Goal: Transaction & Acquisition: Obtain resource

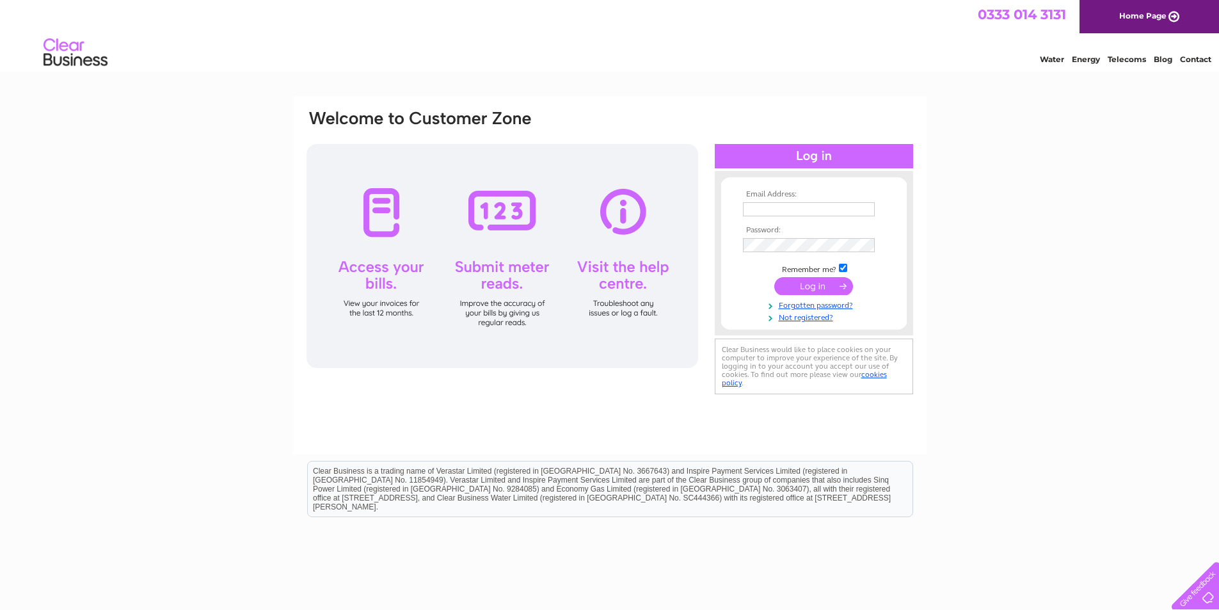
type input "info@englishandcontinentalantiques.com"
click at [825, 283] on input "submit" at bounding box center [813, 286] width 79 height 18
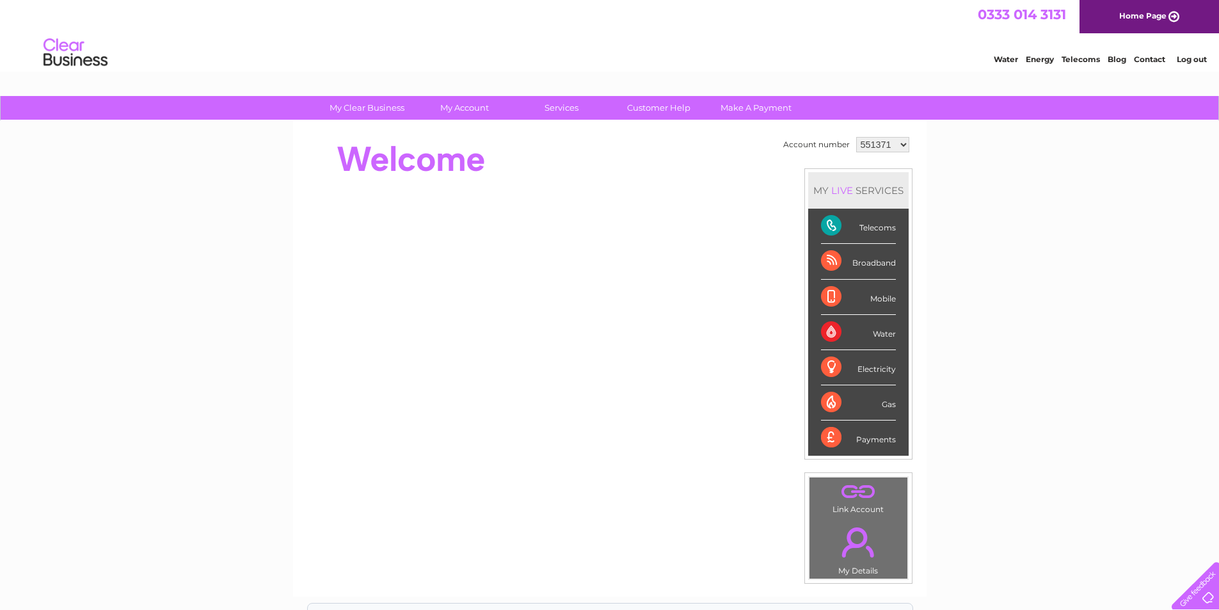
click at [901, 146] on select "551371 1120080" at bounding box center [882, 144] width 53 height 15
select select "1120080"
click at [856, 137] on select "551371 1120080" at bounding box center [882, 144] width 53 height 15
click at [1036, 62] on link "Energy" at bounding box center [1039, 59] width 28 height 10
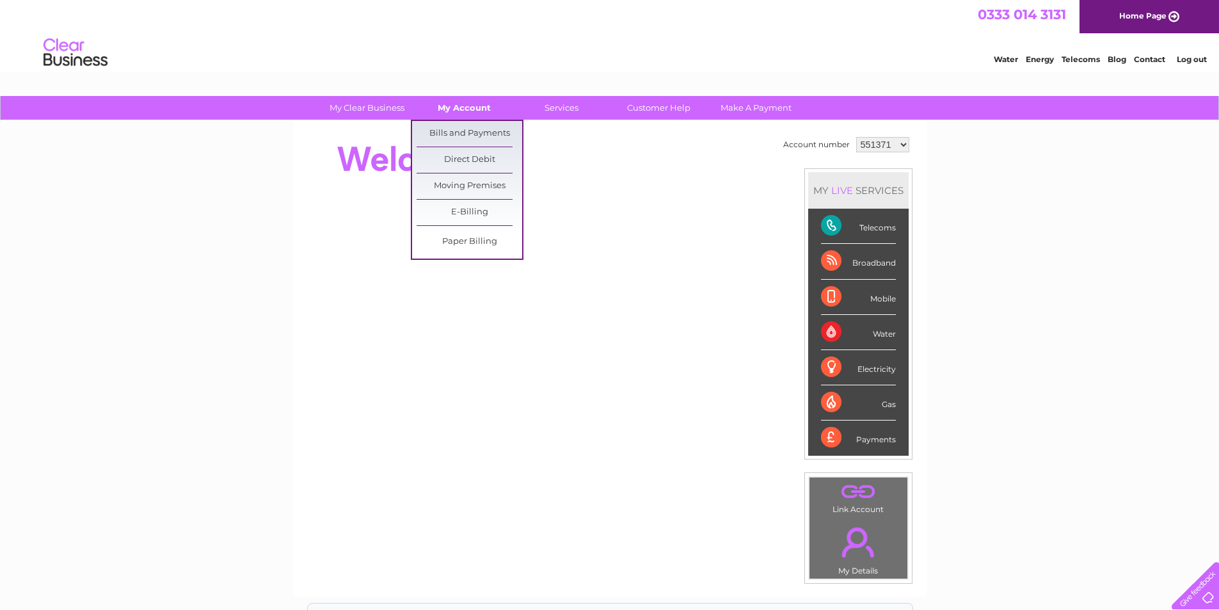
click at [456, 113] on link "My Account" at bounding box center [464, 108] width 106 height 24
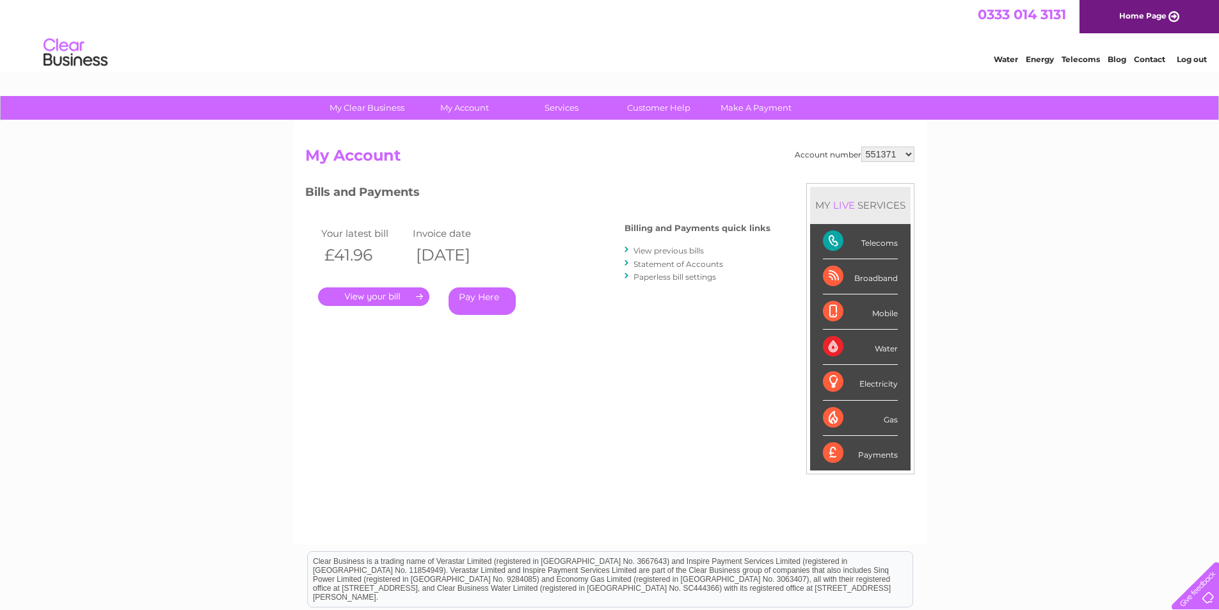
click at [423, 299] on link "." at bounding box center [373, 296] width 111 height 19
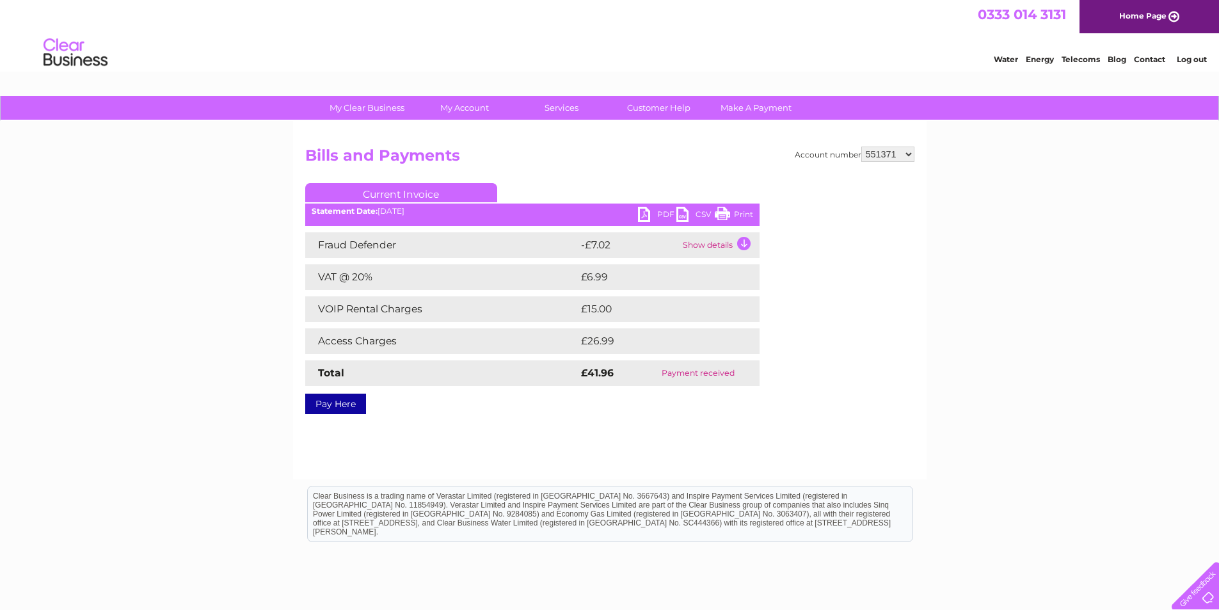
click at [907, 154] on select "551371 1120080" at bounding box center [887, 153] width 53 height 15
select select "1120080"
click at [862, 146] on select "551371 1120080" at bounding box center [887, 153] width 53 height 15
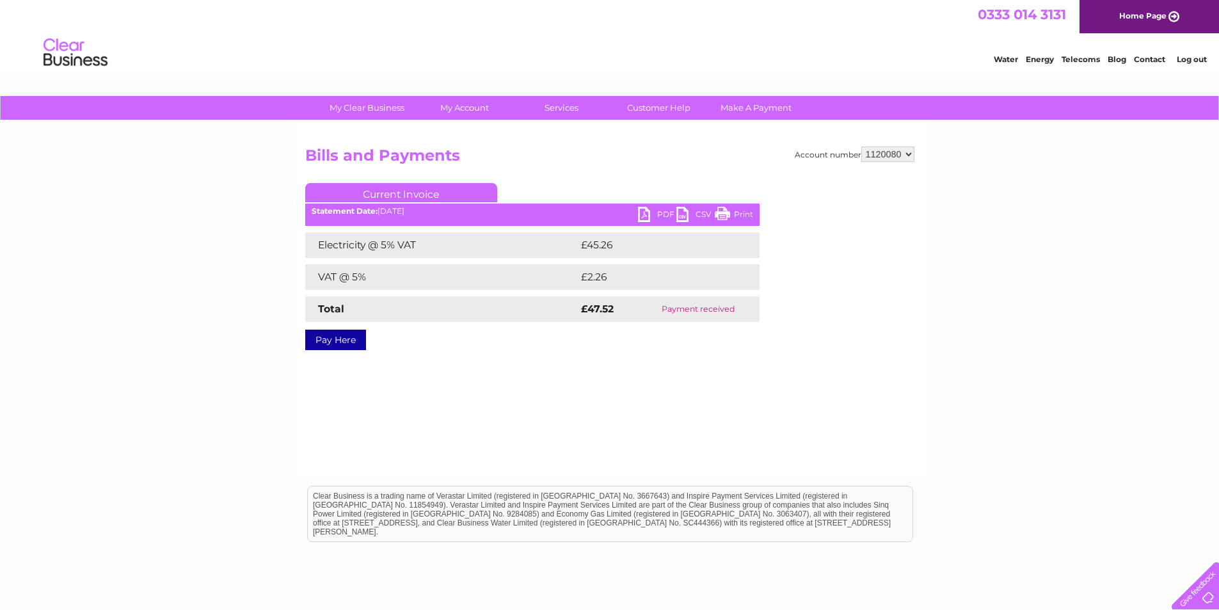
click at [656, 211] on link "PDF" at bounding box center [657, 216] width 38 height 19
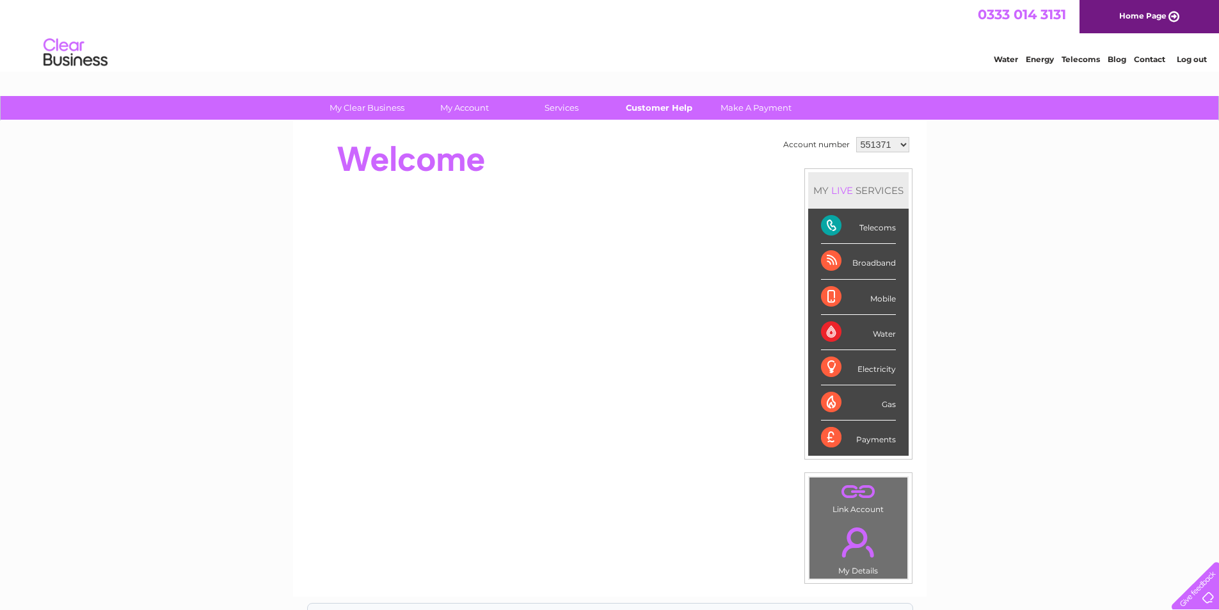
click at [650, 106] on link "Customer Help" at bounding box center [659, 108] width 106 height 24
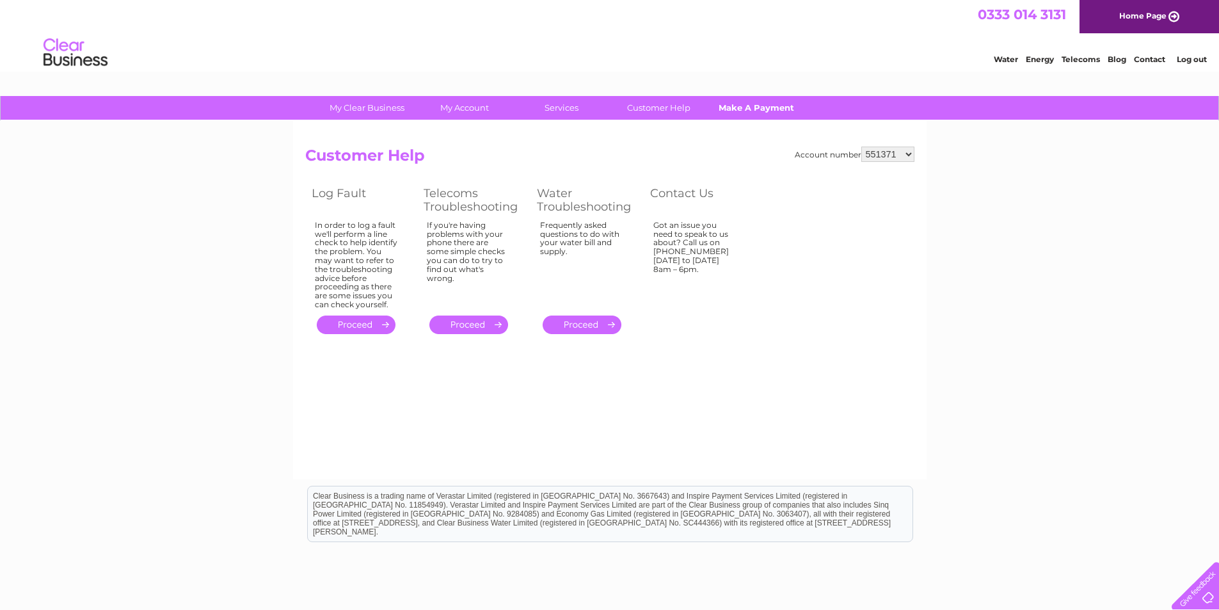
click at [739, 111] on link "Make A Payment" at bounding box center [756, 108] width 106 height 24
click at [381, 107] on link "My Clear Business" at bounding box center [367, 108] width 106 height 24
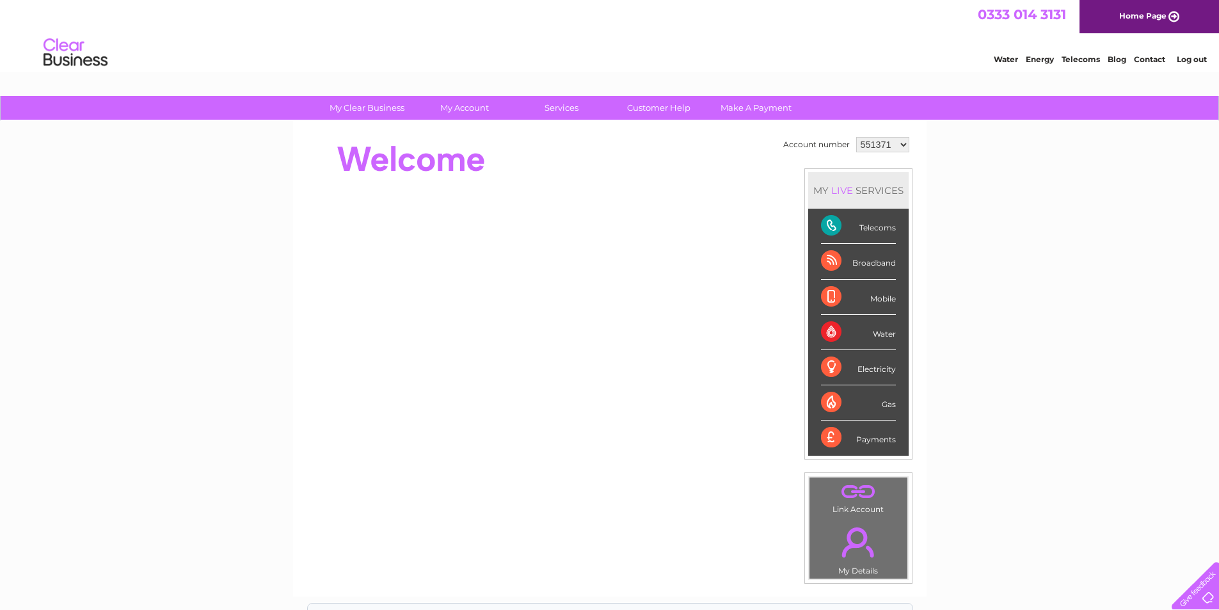
click at [901, 148] on select "551371 1120080" at bounding box center [882, 144] width 53 height 15
select select "1120080"
click at [856, 137] on select "551371 1120080" at bounding box center [882, 144] width 53 height 15
click at [974, 200] on div "My Clear Business Login Details My Details My Preferences Link Account My Accou…" at bounding box center [609, 455] width 1219 height 719
click at [902, 146] on select "551371 1120080" at bounding box center [882, 144] width 53 height 15
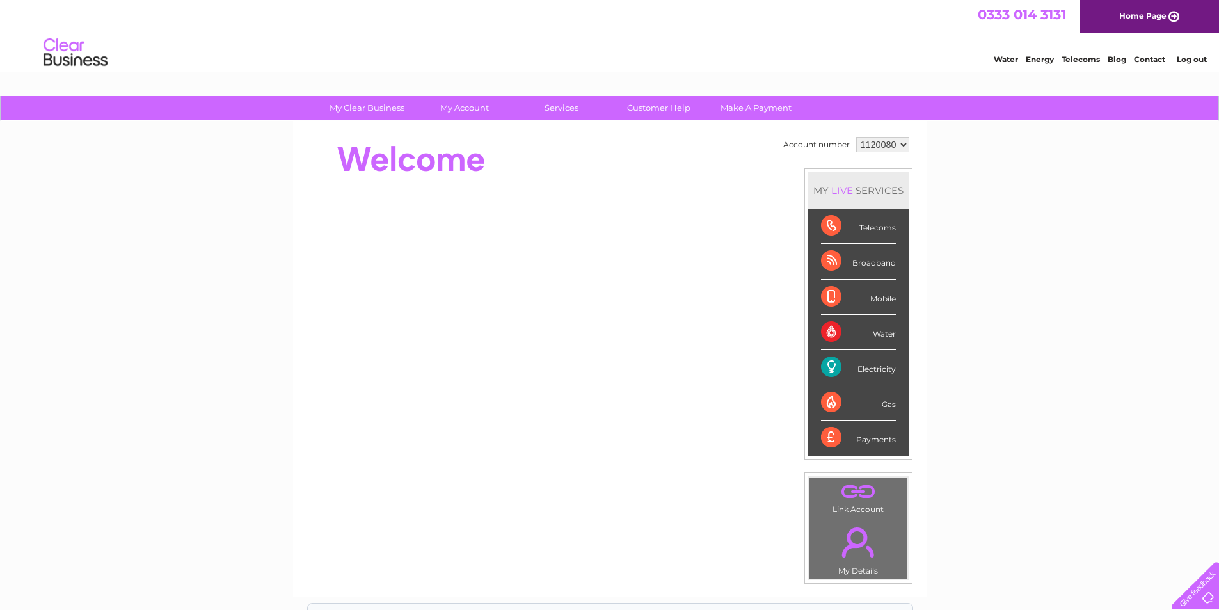
select select "551371"
click at [856, 137] on select "551371 1120080" at bounding box center [882, 144] width 53 height 15
